Goal: Task Accomplishment & Management: Manage account settings

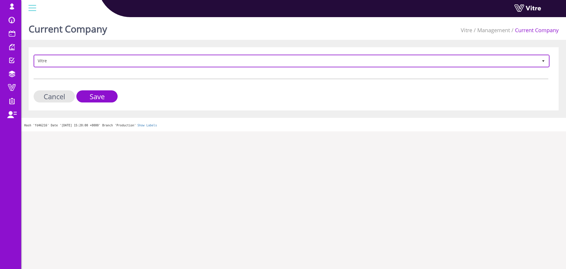
click at [88, 64] on span "Vitre" at bounding box center [286, 60] width 504 height 11
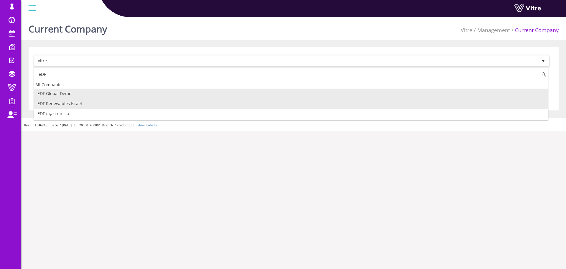
click at [78, 103] on li "EDF Renewables Israel" at bounding box center [291, 103] width 514 height 10
type input "eDF"
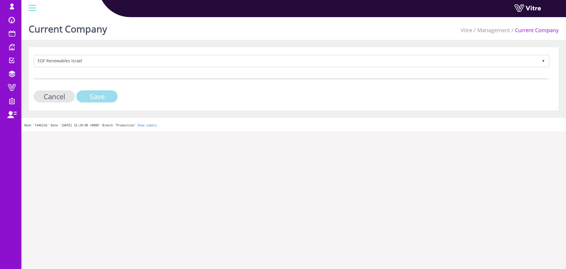
click at [104, 100] on input "Save" at bounding box center [96, 96] width 41 height 12
